Goal: Task Accomplishment & Management: Complete application form

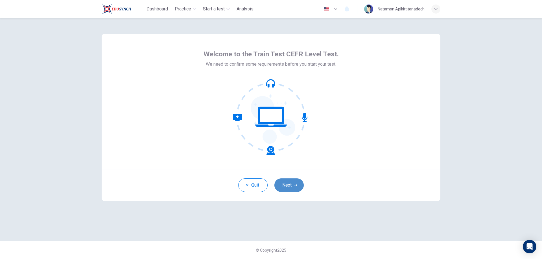
click at [291, 184] on button "Next" at bounding box center [288, 186] width 29 height 14
click at [288, 187] on div "Quit Next" at bounding box center [271, 185] width 339 height 32
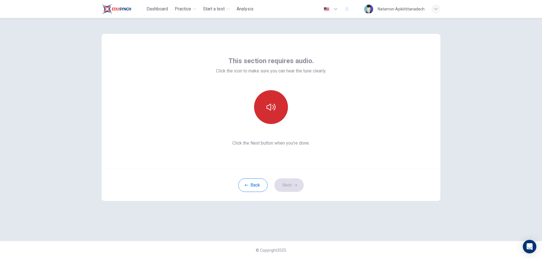
click at [271, 105] on icon "button" at bounding box center [270, 107] width 9 height 7
click at [270, 106] on icon "button" at bounding box center [270, 107] width 9 height 9
click at [273, 113] on button "button" at bounding box center [271, 107] width 34 height 34
click at [287, 185] on button "Next" at bounding box center [288, 186] width 29 height 14
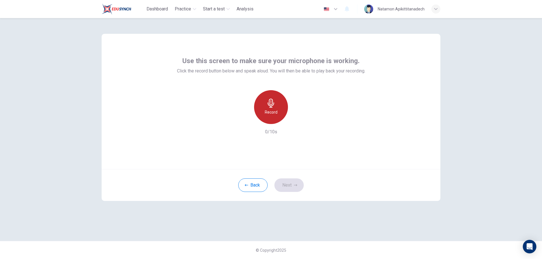
click at [267, 113] on h6 "Record" at bounding box center [271, 112] width 13 height 7
click at [271, 113] on h6 "Stop" at bounding box center [271, 112] width 8 height 7
click at [284, 186] on button "Next" at bounding box center [288, 186] width 29 height 14
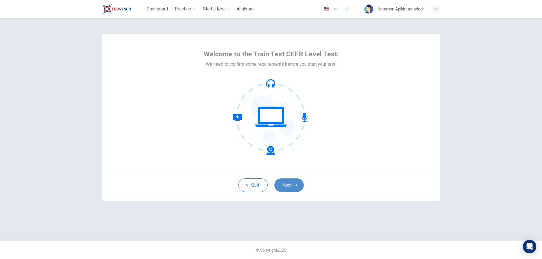
click at [295, 185] on icon "button" at bounding box center [295, 185] width 3 height 3
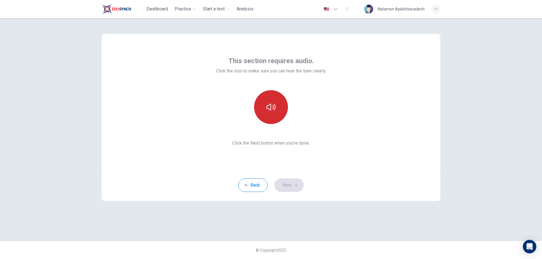
click at [277, 109] on button "button" at bounding box center [271, 107] width 34 height 34
click at [266, 113] on button "button" at bounding box center [271, 107] width 34 height 34
click at [287, 186] on button "Next" at bounding box center [288, 186] width 29 height 14
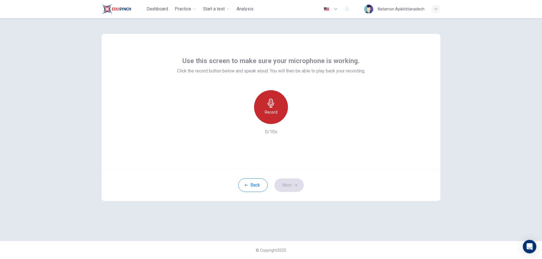
click at [272, 113] on h6 "Record" at bounding box center [271, 112] width 13 height 7
click at [271, 108] on div "Stop" at bounding box center [271, 107] width 34 height 34
click at [286, 185] on button "Next" at bounding box center [288, 186] width 29 height 14
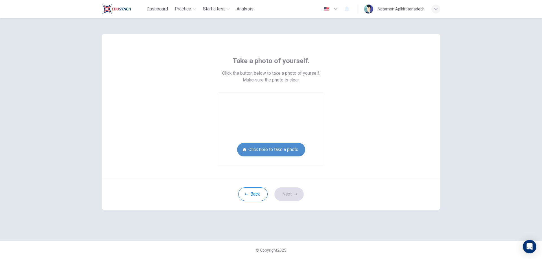
click at [279, 150] on button "Click here to take a photo" at bounding box center [271, 150] width 68 height 14
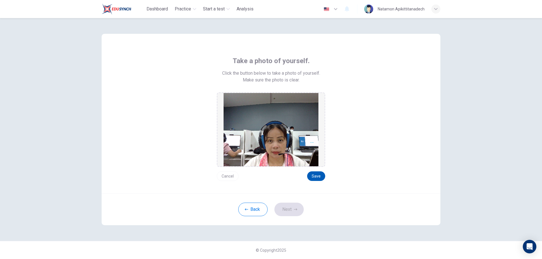
click at [316, 177] on button "Save" at bounding box center [316, 177] width 18 height 10
click at [317, 175] on button "Save" at bounding box center [316, 177] width 18 height 10
click at [291, 212] on button "Next" at bounding box center [288, 210] width 29 height 14
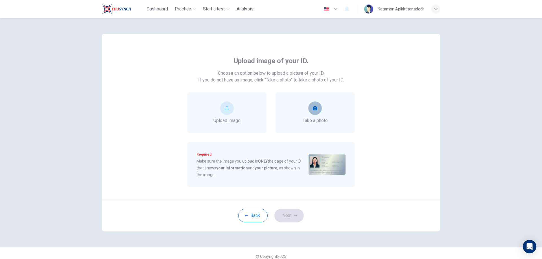
click at [310, 114] on button "take photo" at bounding box center [315, 109] width 14 height 14
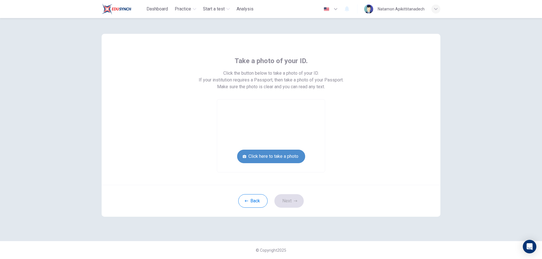
click at [280, 155] on button "Click here to take a photo" at bounding box center [271, 157] width 68 height 14
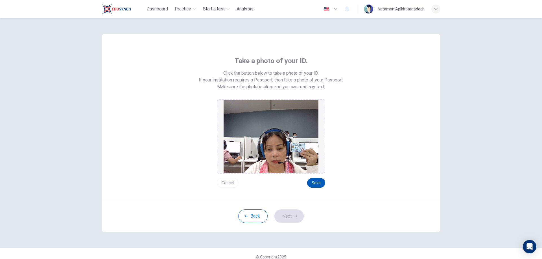
click at [314, 184] on button "Save" at bounding box center [316, 183] width 18 height 10
click at [285, 212] on button "Next" at bounding box center [288, 217] width 29 height 14
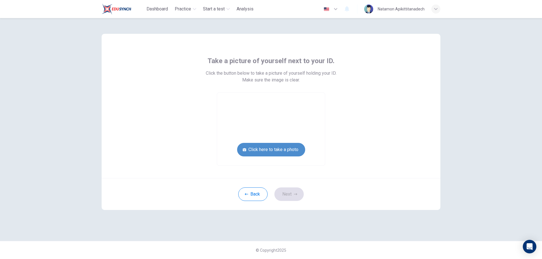
click at [296, 150] on button "Click here to take a photo" at bounding box center [271, 150] width 68 height 14
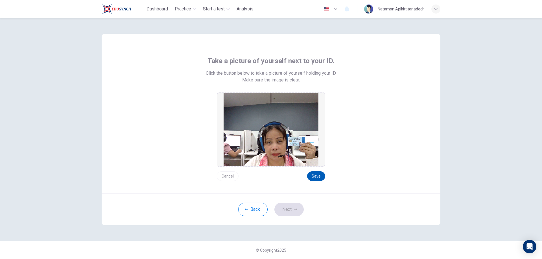
click at [321, 176] on button "Save" at bounding box center [316, 177] width 18 height 10
click at [293, 211] on button "Next" at bounding box center [288, 210] width 29 height 14
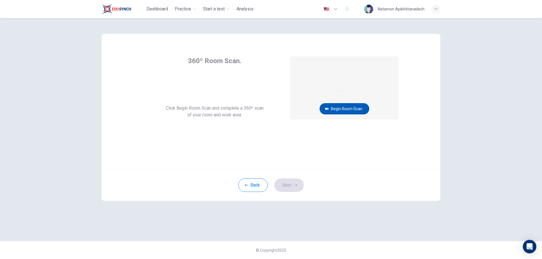
click at [346, 111] on button "Begin Room Scan" at bounding box center [344, 108] width 50 height 11
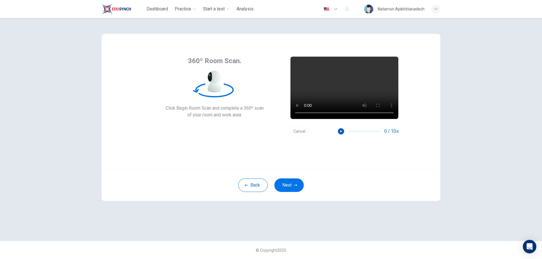
click at [341, 132] on icon "button" at bounding box center [341, 131] width 2 height 2
click at [297, 188] on button "Next" at bounding box center [288, 186] width 29 height 14
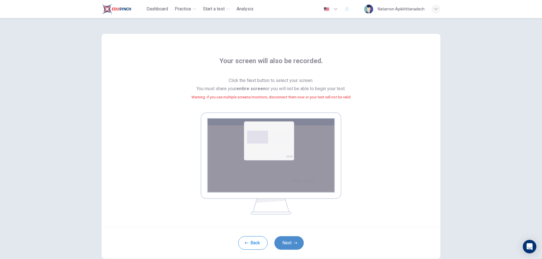
click at [285, 243] on button "Next" at bounding box center [288, 243] width 29 height 14
click at [295, 241] on icon "button" at bounding box center [295, 242] width 3 height 3
click at [434, 10] on icon "button" at bounding box center [435, 8] width 3 height 3
